Goal: Book appointment/travel/reservation

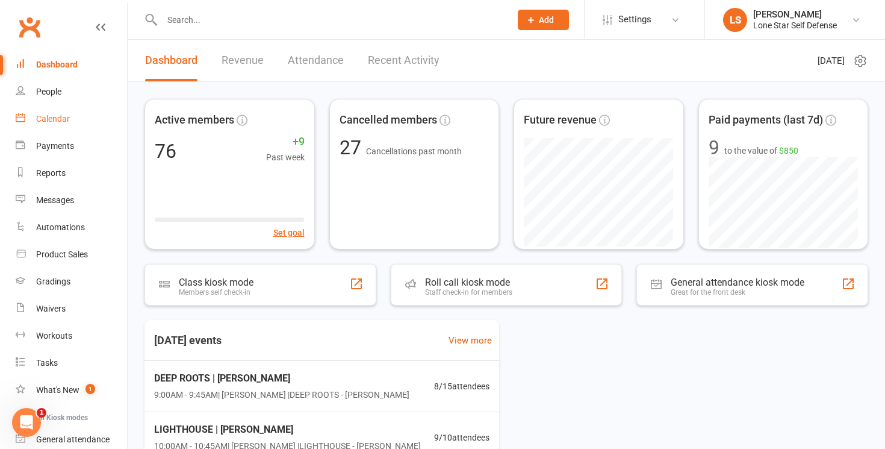
click at [56, 120] on div "Calendar" at bounding box center [53, 119] width 34 height 10
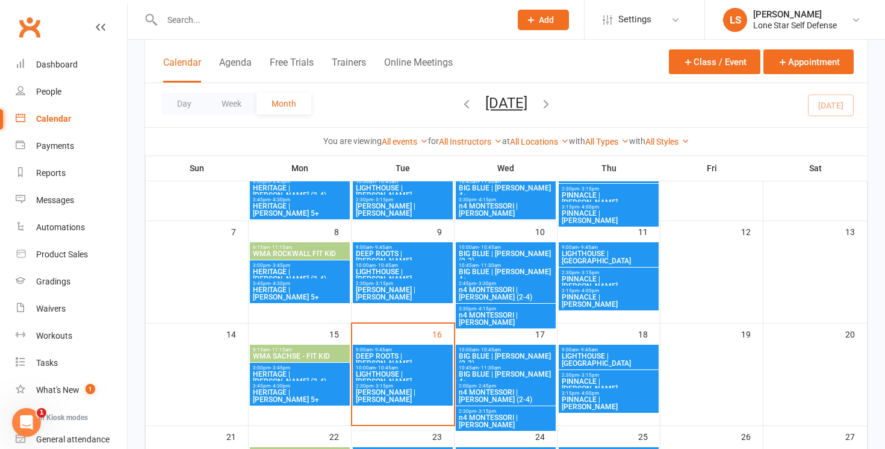
scroll to position [119, 0]
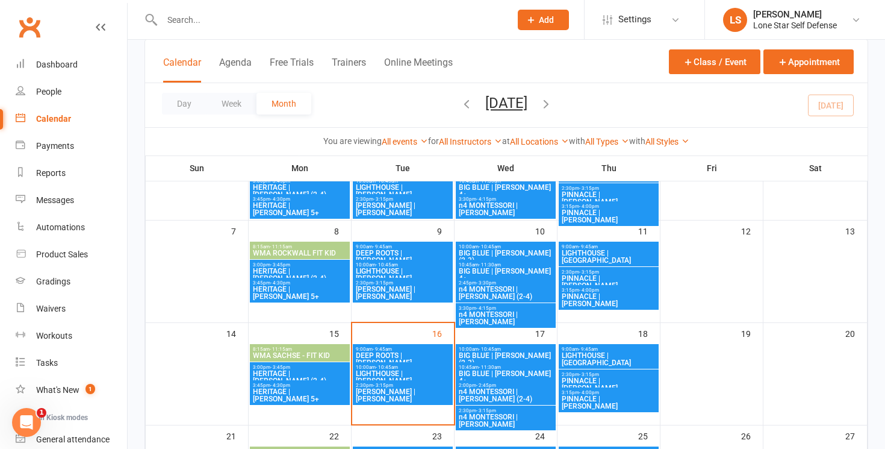
click at [417, 288] on span "[PERSON_NAME] | [PERSON_NAME]" at bounding box center [402, 292] width 95 height 14
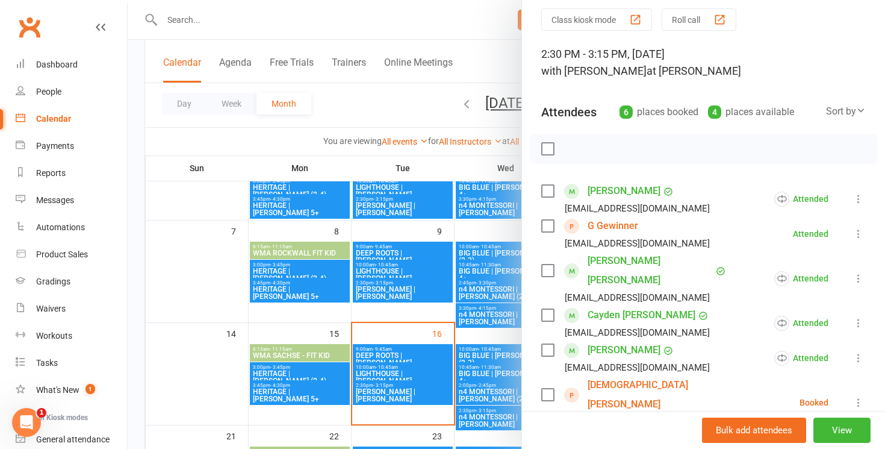
scroll to position [45, 0]
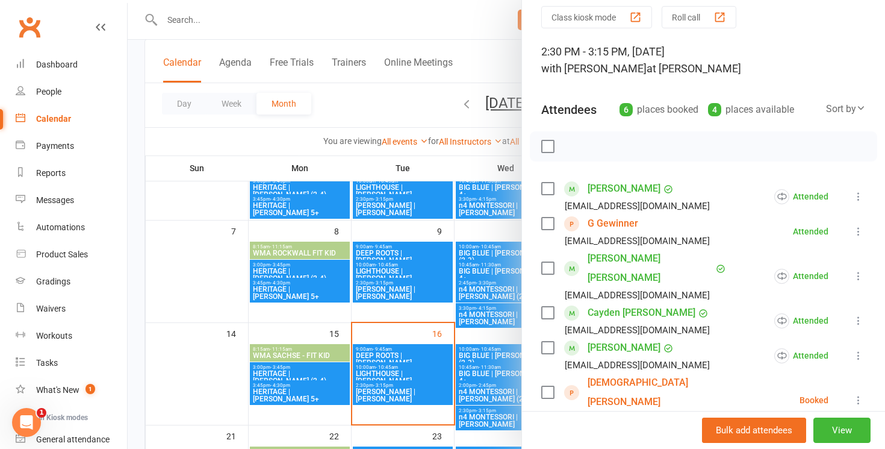
click at [859, 394] on icon at bounding box center [859, 400] width 12 height 12
click at [801, 435] on link "Remove" at bounding box center [795, 447] width 141 height 24
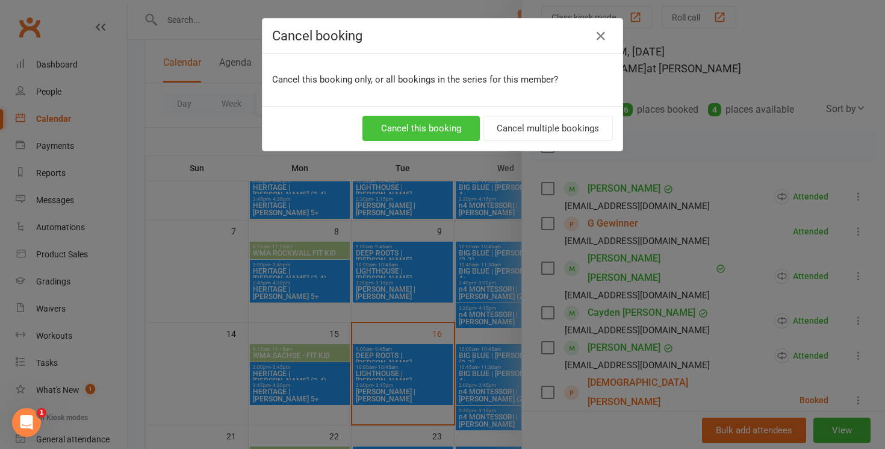
click at [428, 126] on button "Cancel this booking" at bounding box center [421, 128] width 117 height 25
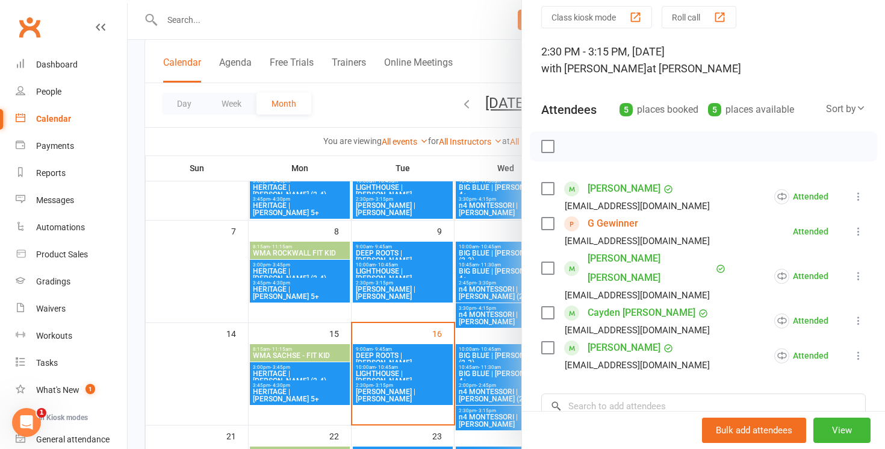
scroll to position [164, 0]
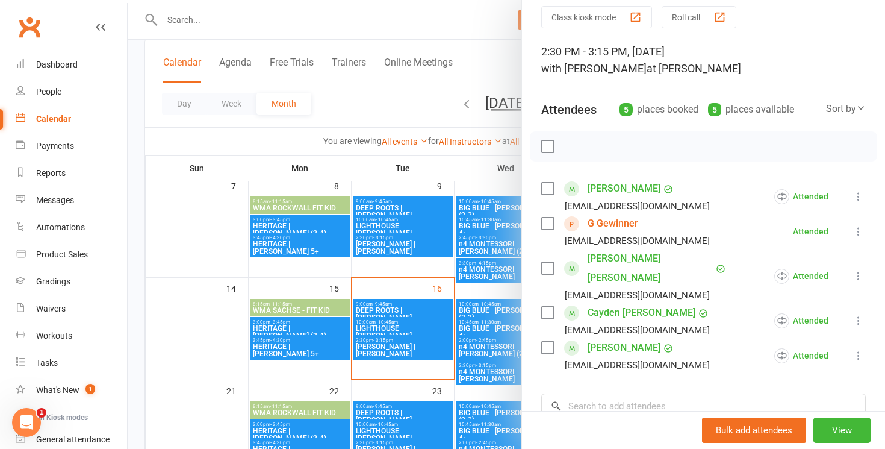
click at [404, 351] on div at bounding box center [507, 224] width 758 height 449
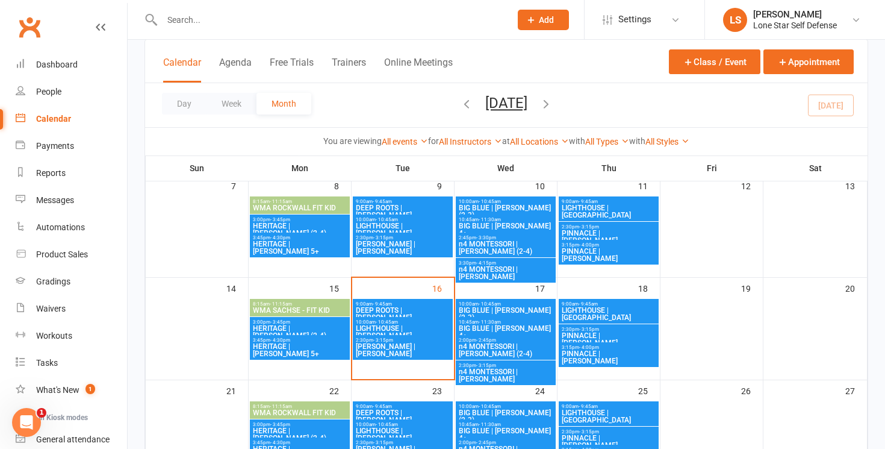
click at [395, 347] on span "[PERSON_NAME] | [PERSON_NAME]" at bounding box center [402, 350] width 95 height 14
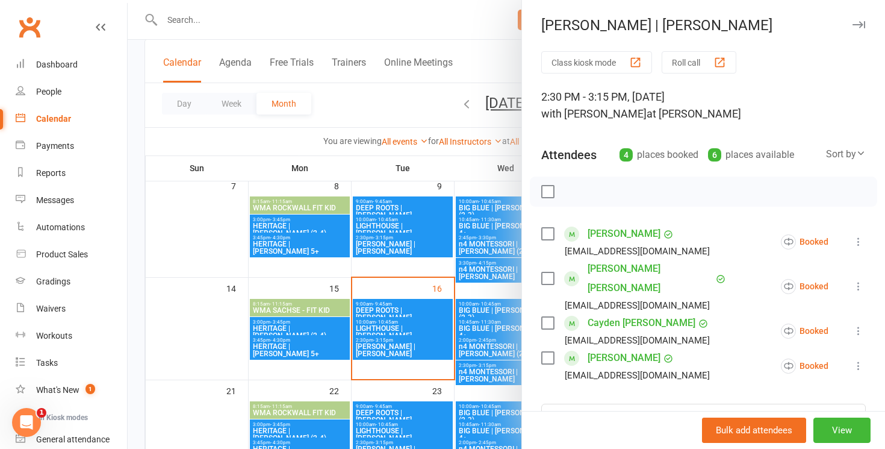
scroll to position [4, 0]
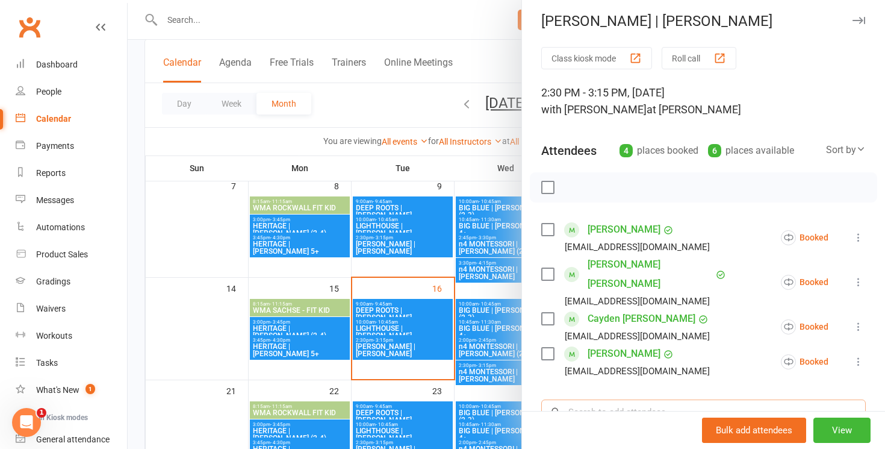
click at [624, 399] on input "search" at bounding box center [703, 411] width 325 height 25
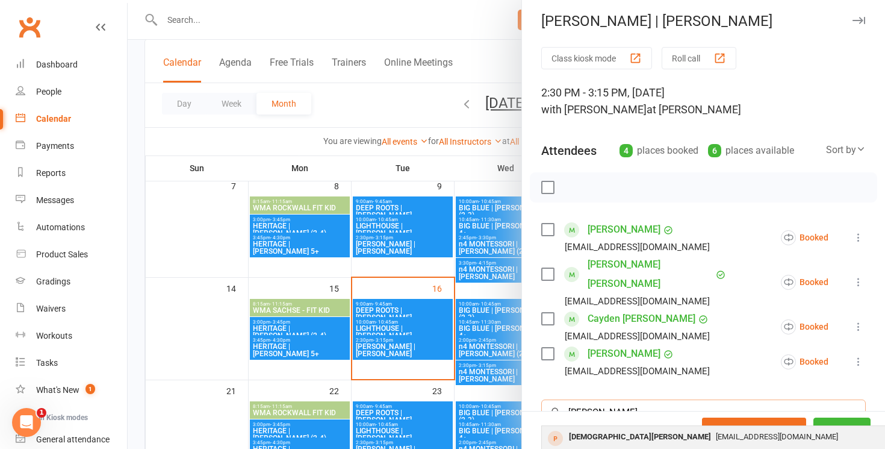
type input "[PERSON_NAME]"
click at [620, 428] on div "[DEMOGRAPHIC_DATA][PERSON_NAME]" at bounding box center [640, 436] width 152 height 17
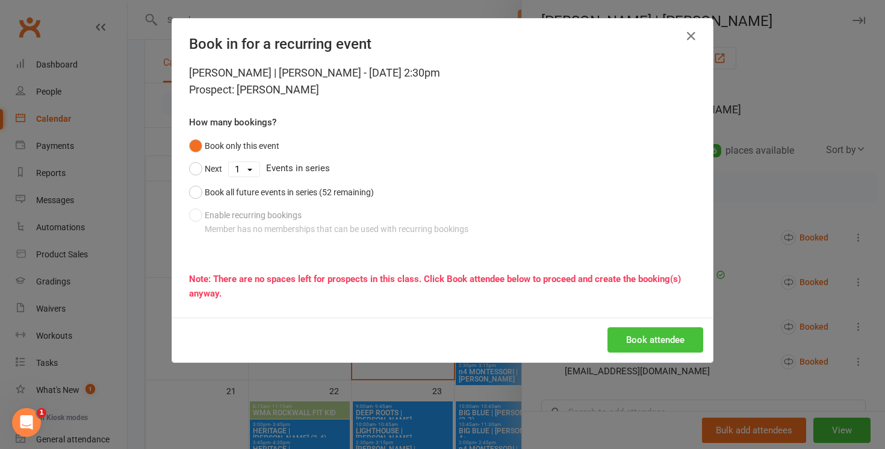
click at [632, 343] on button "Book attendee" at bounding box center [656, 339] width 96 height 25
